Goal: Task Accomplishment & Management: Manage account settings

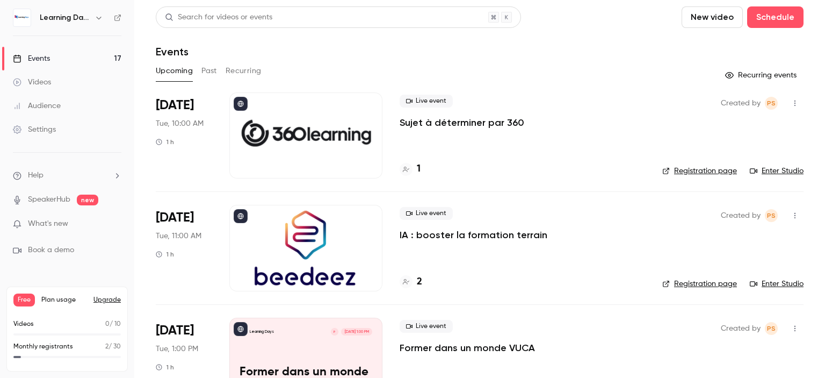
click at [57, 125] on link "Settings" at bounding box center [67, 130] width 134 height 24
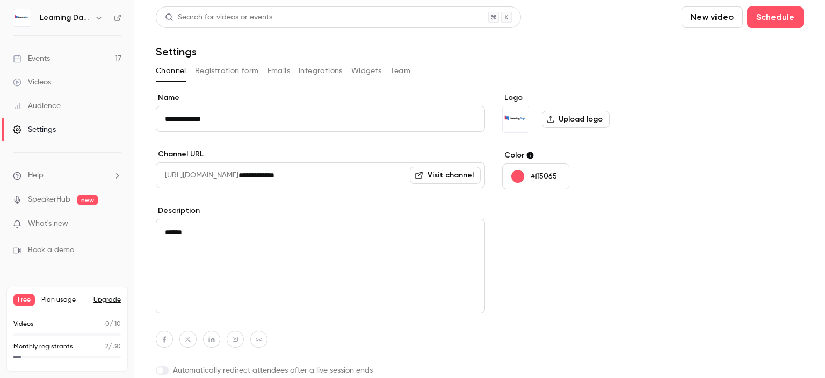
click at [217, 73] on button "Registration form" at bounding box center [227, 70] width 64 height 17
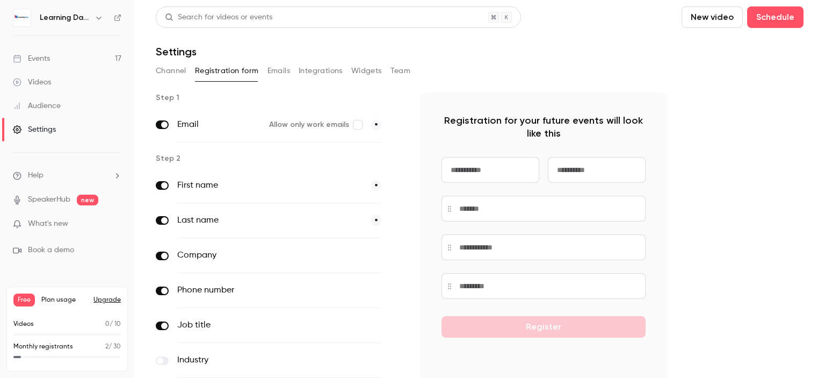
click at [176, 71] on button "Channel" at bounding box center [171, 70] width 31 height 17
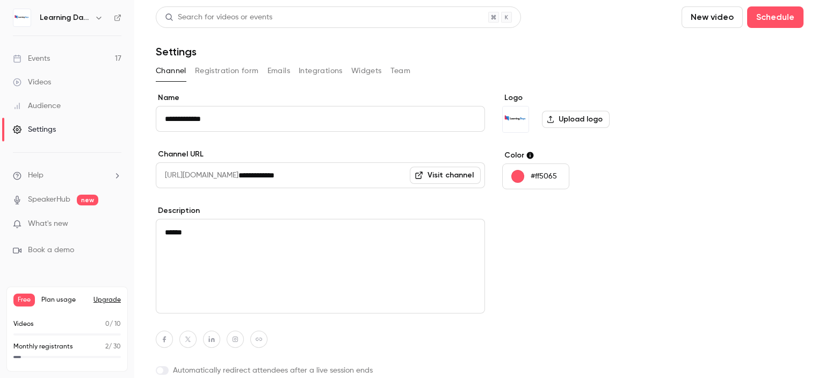
drag, startPoint x: 824, startPoint y: 124, endPoint x: 427, endPoint y: 120, distance: 397.5
click at [824, 113] on main "**********" at bounding box center [479, 189] width 691 height 378
click at [227, 64] on button "Registration form" at bounding box center [227, 70] width 64 height 17
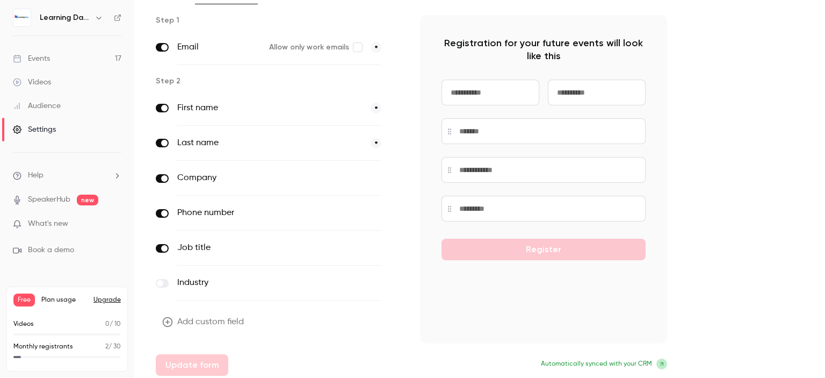
scroll to position [81, 0]
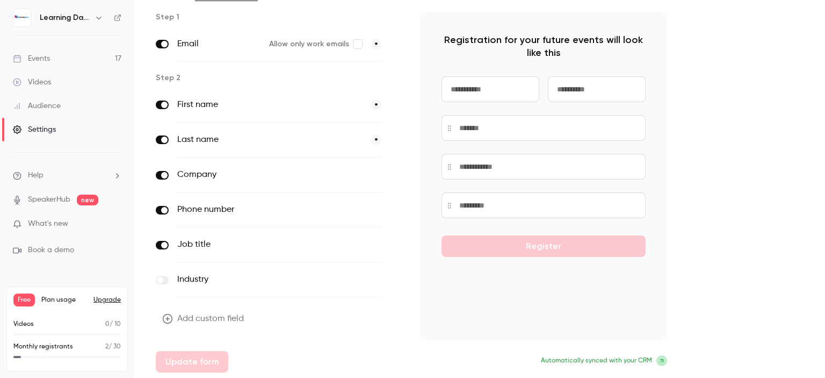
click at [507, 99] on input at bounding box center [490, 89] width 98 height 26
click at [730, 186] on div "Step 1 Email Allow only work emails * Step 2 First name * Last name * Company o…" at bounding box center [480, 192] width 648 height 360
click at [548, 249] on div "Register" at bounding box center [543, 166] width 204 height 180
drag, startPoint x: 824, startPoint y: 200, endPoint x: 824, endPoint y: 274, distance: 74.1
click at [824, 274] on main "Search for videos or events New video Schedule Settings Channel Registration fo…" at bounding box center [479, 189] width 691 height 378
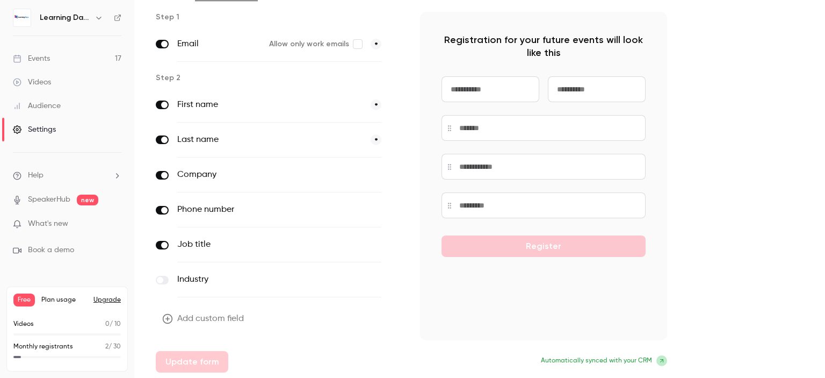
click at [751, 189] on div "Step 1 Email Allow only work emails * Step 2 First name * Last name * Company o…" at bounding box center [480, 192] width 648 height 360
drag, startPoint x: 824, startPoint y: 191, endPoint x: 824, endPoint y: 206, distance: 15.6
click at [824, 206] on main "Search for videos or events New video Schedule Settings Channel Registration fo…" at bounding box center [479, 189] width 691 height 378
click at [220, 319] on button "Add custom field" at bounding box center [204, 318] width 97 height 21
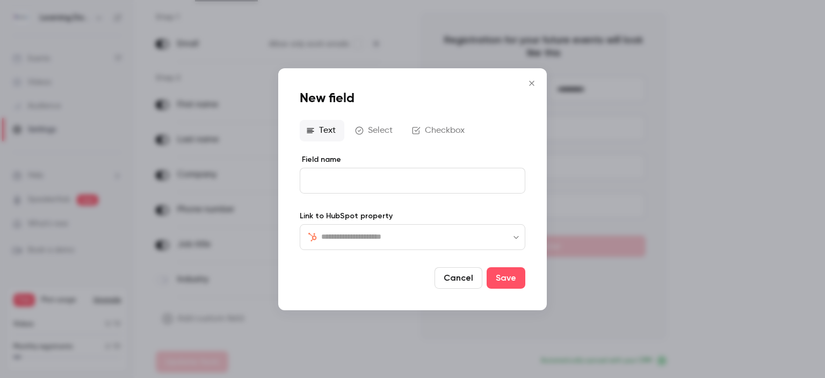
click at [406, 255] on form "Field name Link to HubSpot property ​ ​ Cancel Save" at bounding box center [413, 221] width 226 height 134
click at [453, 280] on button "Cancel" at bounding box center [459, 277] width 48 height 21
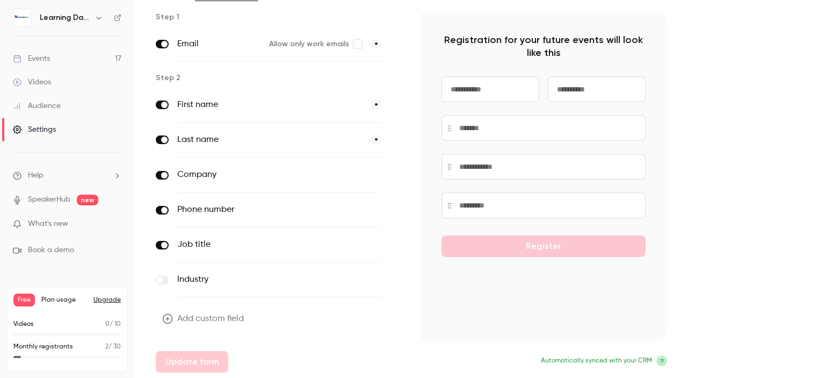
click at [745, 233] on div "Step 1 Email Allow only work emails * Step 2 First name * Last name * Company o…" at bounding box center [480, 192] width 648 height 360
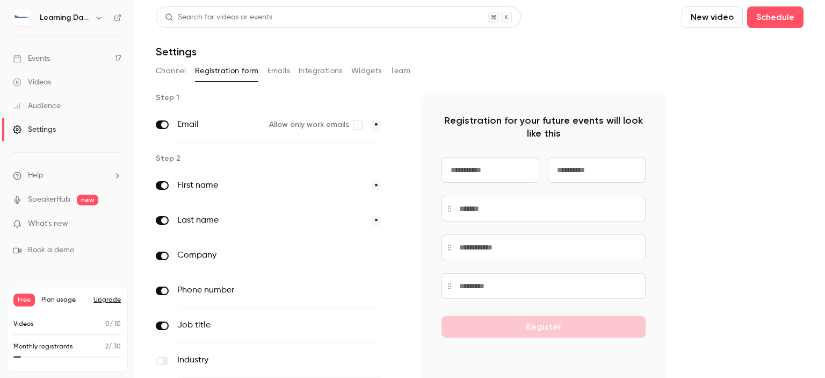
click at [280, 74] on button "Emails" at bounding box center [278, 70] width 23 height 17
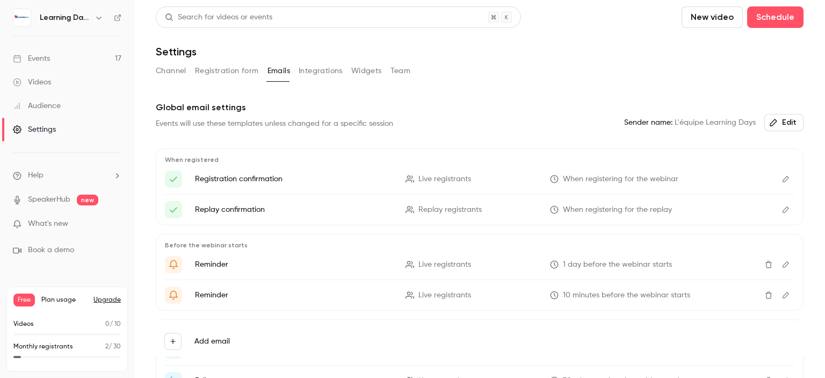
click at [307, 70] on button "Integrations" at bounding box center [321, 70] width 44 height 17
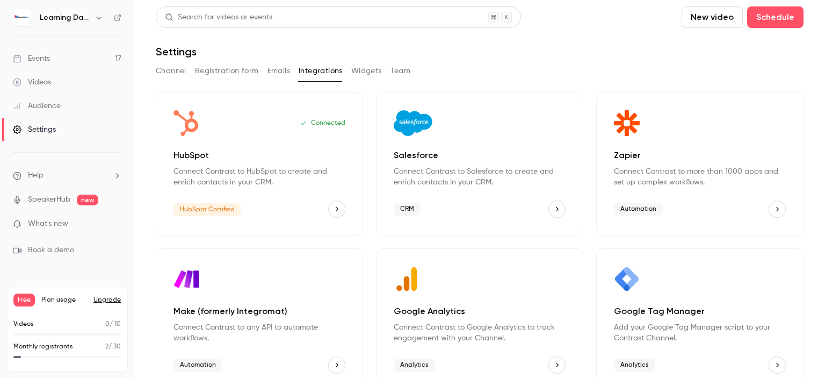
click at [353, 70] on button "Widgets" at bounding box center [366, 70] width 31 height 17
